Goal: Task Accomplishment & Management: Manage account settings

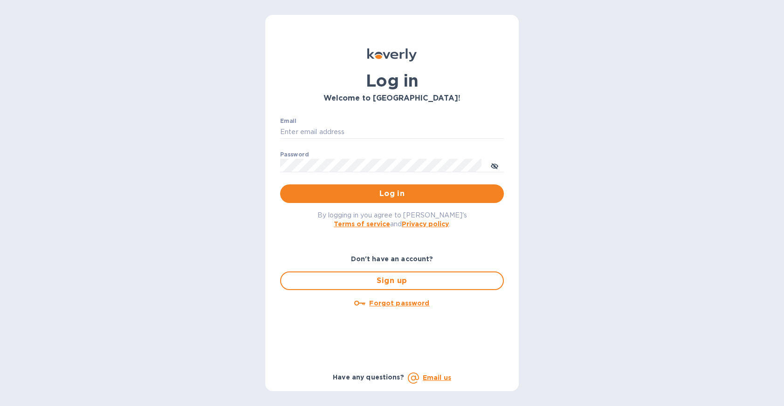
type input "[EMAIL_ADDRESS][DOMAIN_NAME]"
click at [575, 205] on div "Log in Welcome to [GEOGRAPHIC_DATA]! Email [EMAIL_ADDRESS][DOMAIN_NAME] ​ Passw…" at bounding box center [392, 203] width 784 height 406
click at [381, 198] on span "Log in" at bounding box center [392, 193] width 209 height 11
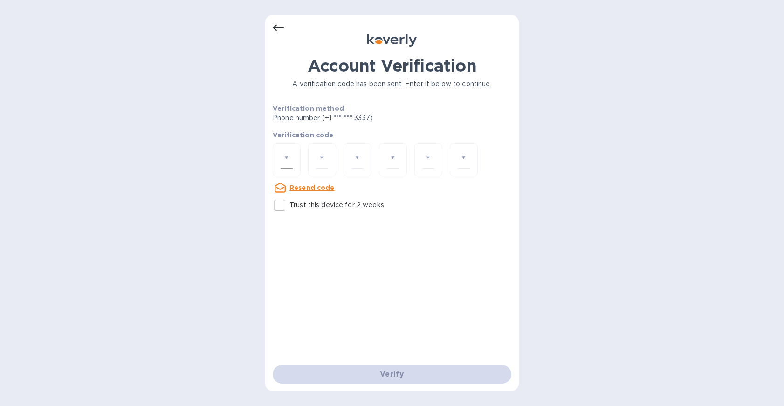
click at [284, 164] on input "number" at bounding box center [287, 159] width 12 height 17
type input "7"
type input "3"
type input "0"
type input "7"
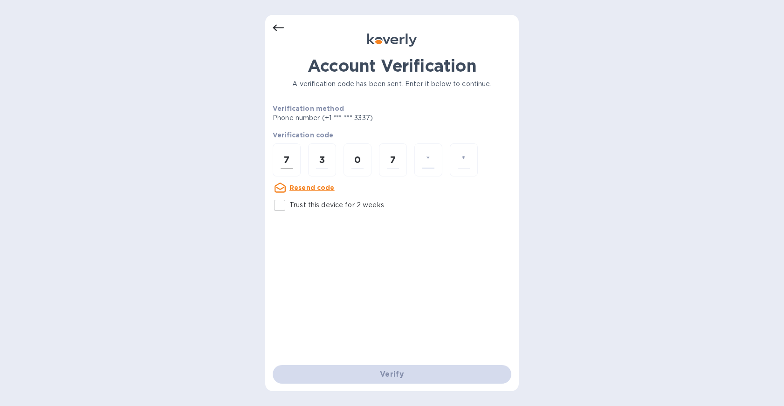
type input "4"
type input "1"
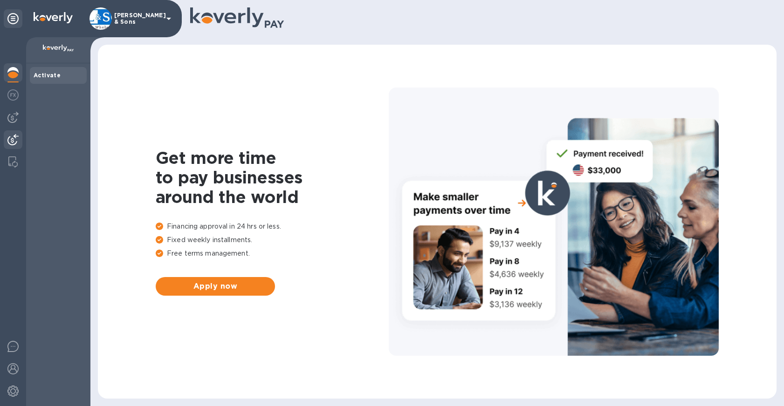
click at [17, 141] on img at bounding box center [12, 139] width 11 height 11
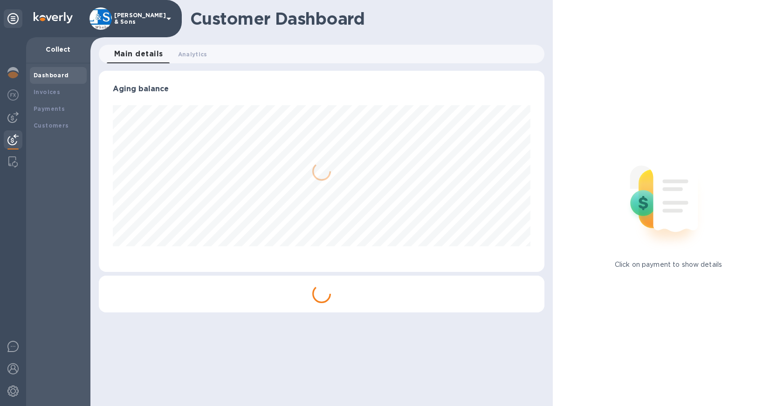
scroll to position [201, 445]
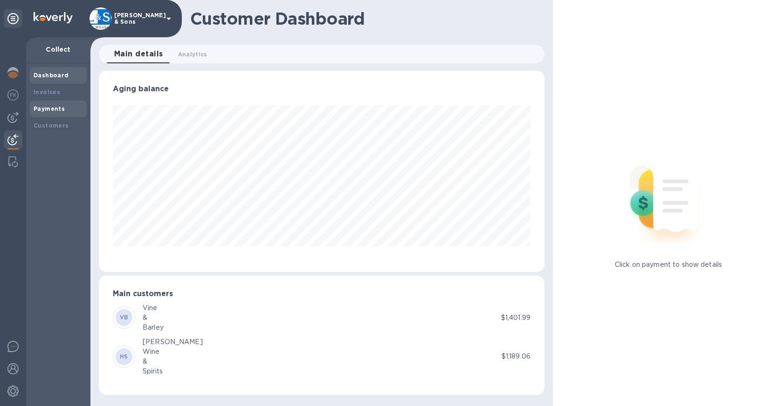
click at [65, 108] on div "Payments" at bounding box center [58, 108] width 49 height 9
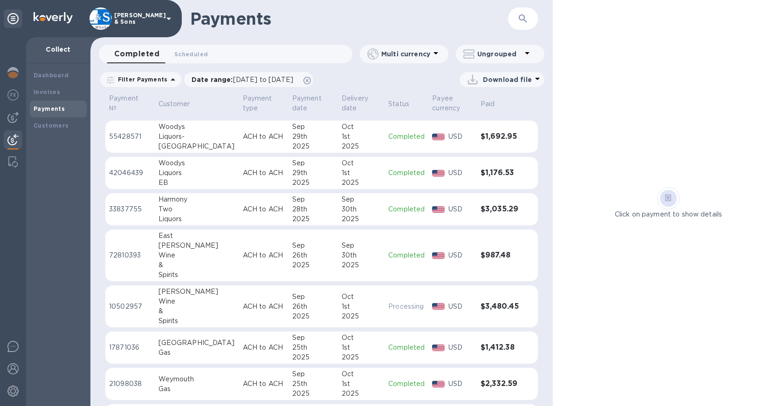
scroll to position [93, 0]
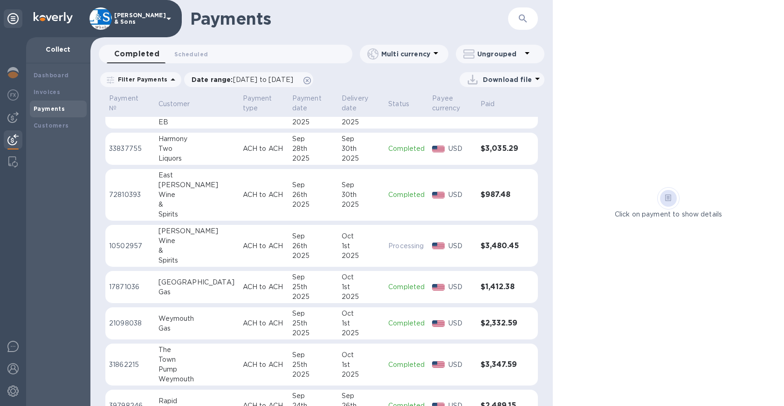
click at [167, 80] on icon at bounding box center [172, 79] width 11 height 11
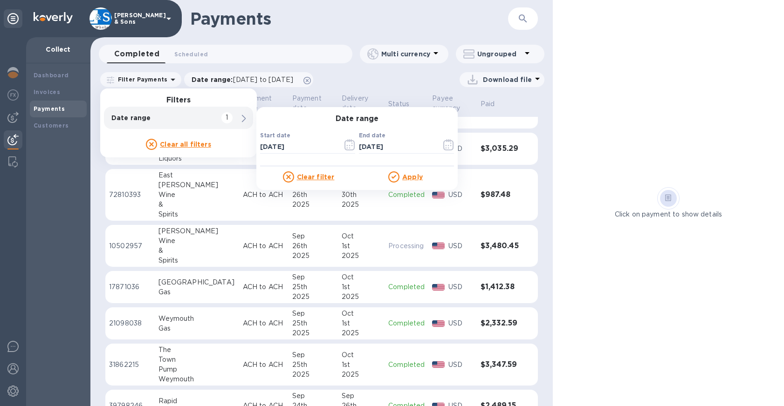
click at [363, 75] on div "Download file" at bounding box center [431, 79] width 226 height 15
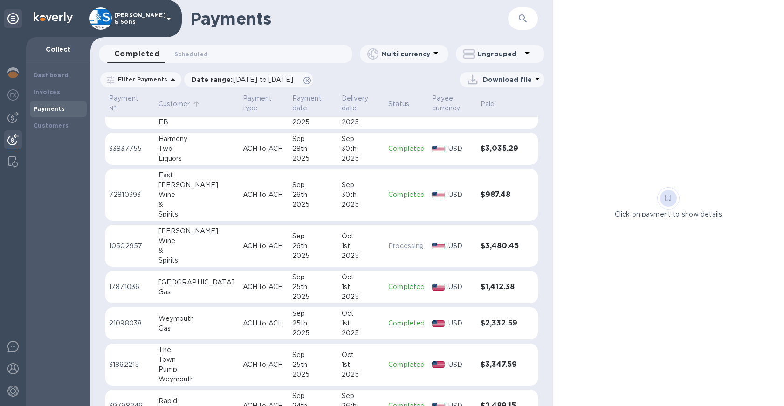
click at [180, 106] on p "Customer" at bounding box center [174, 104] width 32 height 10
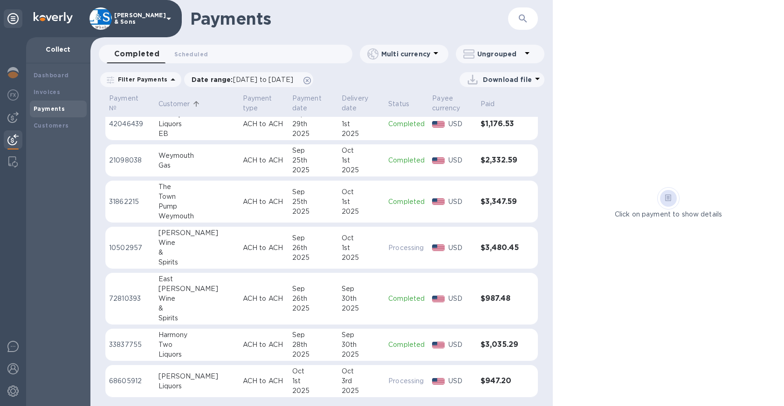
scroll to position [1203, 0]
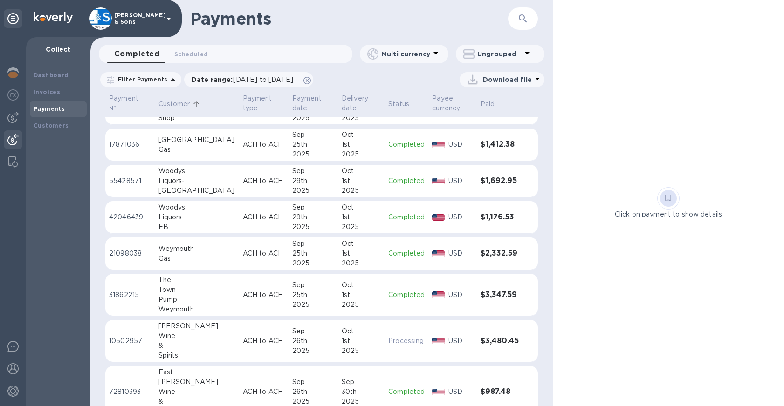
click at [190, 102] on p "Customer" at bounding box center [174, 104] width 32 height 10
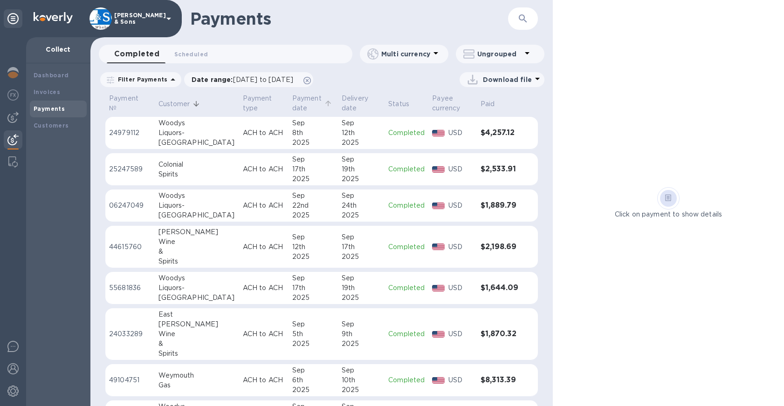
click at [292, 96] on p "Payment date" at bounding box center [307, 104] width 30 height 20
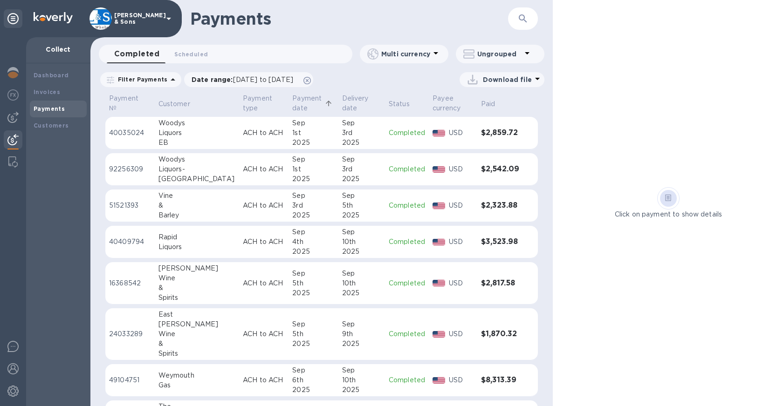
click at [292, 105] on p "Payment date" at bounding box center [307, 104] width 30 height 20
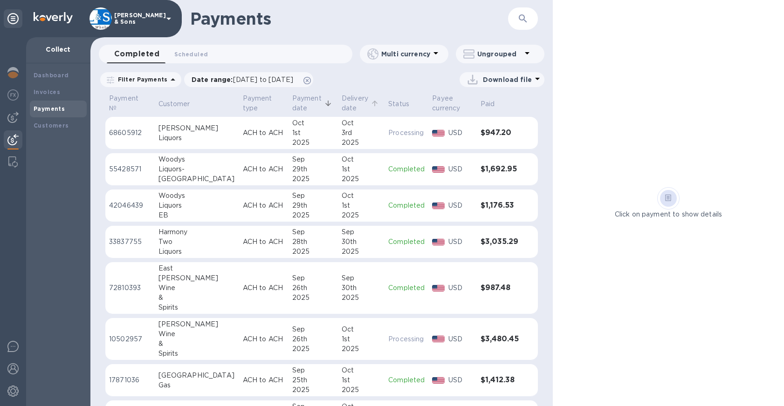
click at [342, 103] on p "Delivery date" at bounding box center [355, 104] width 27 height 20
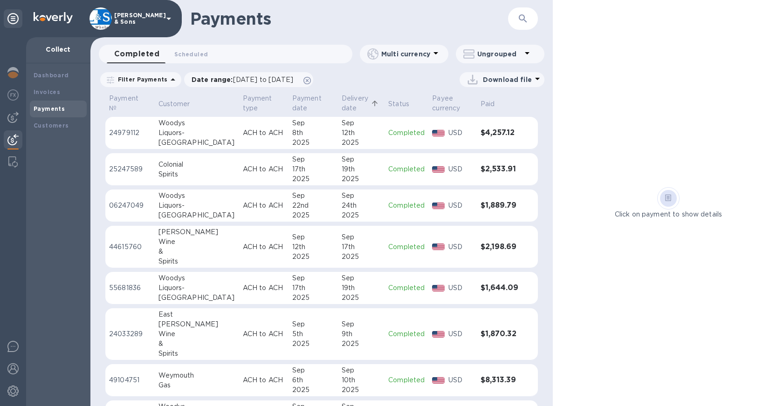
click at [342, 102] on p "Delivery date" at bounding box center [355, 104] width 27 height 20
click at [486, 77] on p "Download file" at bounding box center [507, 79] width 49 height 9
click at [486, 103] on li "XLSX file" at bounding box center [502, 102] width 63 height 26
click at [43, 94] on b "Invoices" at bounding box center [47, 92] width 27 height 7
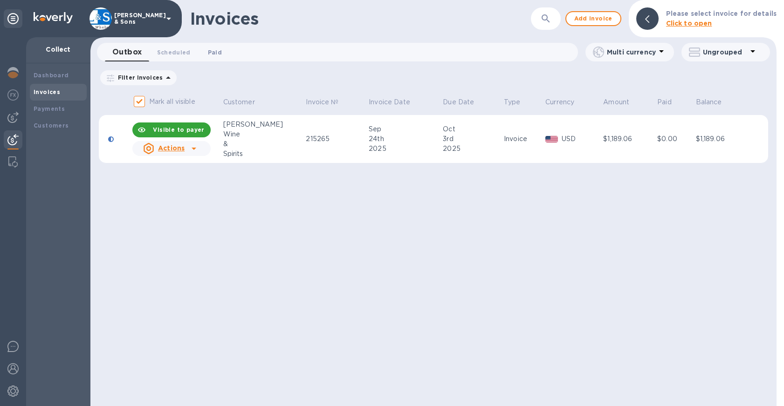
click at [211, 51] on span "Paid 0" at bounding box center [215, 53] width 14 height 10
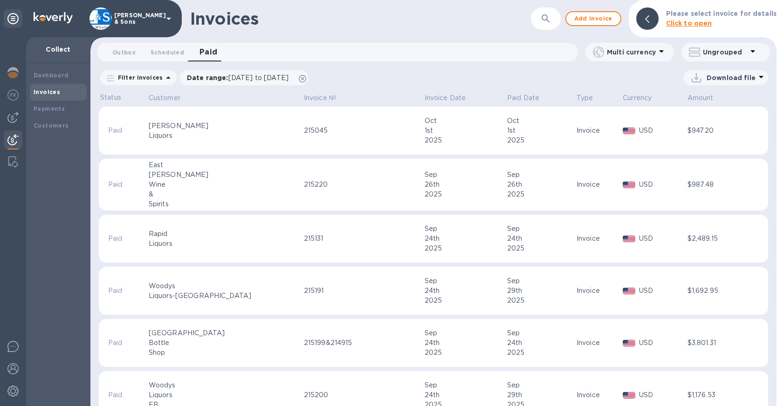
click at [156, 77] on p "Filter Invoices" at bounding box center [138, 78] width 48 height 8
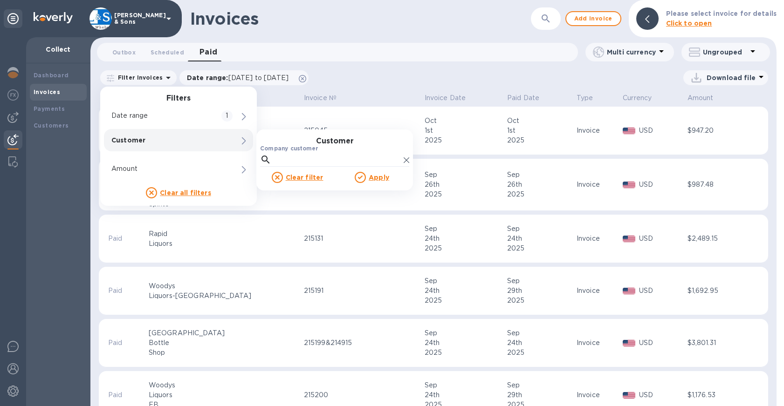
click at [145, 137] on p "Customer" at bounding box center [162, 140] width 103 height 9
click at [288, 151] on label "Company customer" at bounding box center [289, 149] width 58 height 6
click at [288, 153] on input "Company customer" at bounding box center [337, 160] width 125 height 14
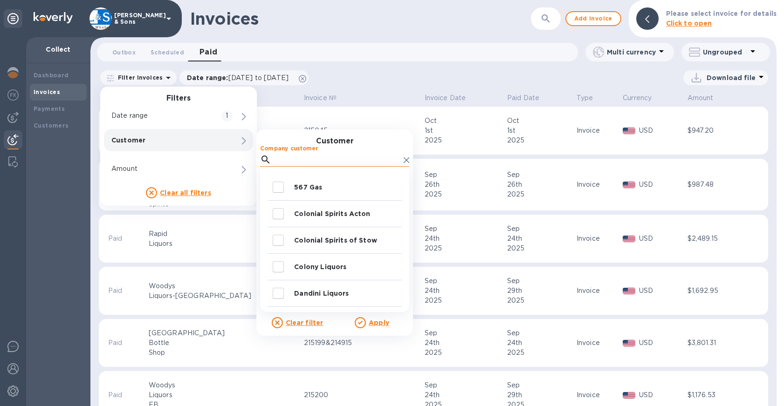
click at [293, 157] on input "Company customer" at bounding box center [337, 160] width 125 height 14
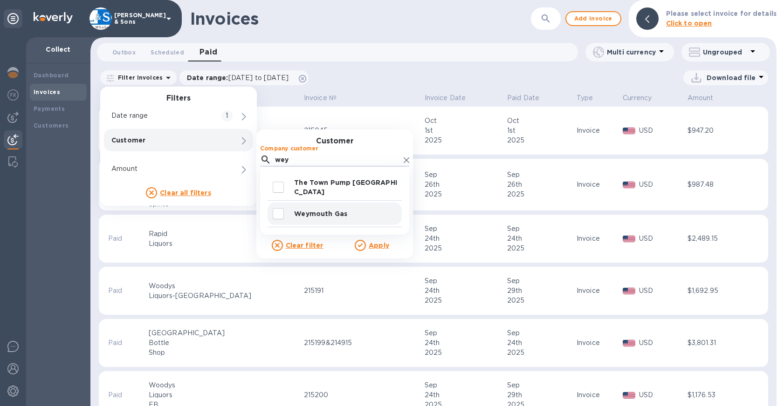
type input "wey"
click at [277, 212] on input "decorative checkbox" at bounding box center [278, 214] width 20 height 20
checkbox input "true"
click at [378, 247] on u "Apply" at bounding box center [379, 245] width 21 height 7
